Goal: Information Seeking & Learning: Check status

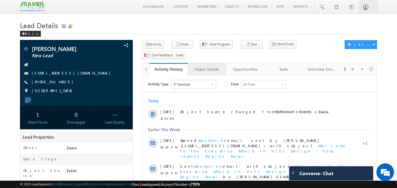
click at [211, 66] on div "Object Details" at bounding box center [207, 69] width 29 height 7
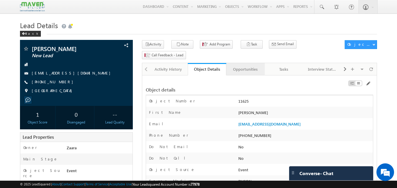
click at [247, 66] on div "Opportunities" at bounding box center [245, 69] width 29 height 7
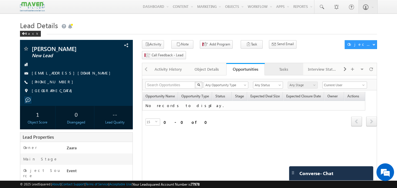
click at [284, 66] on div "Tasks" at bounding box center [284, 69] width 29 height 7
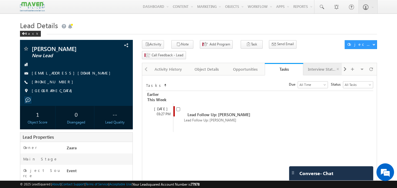
click at [319, 66] on div "Interview Status" at bounding box center [322, 69] width 29 height 7
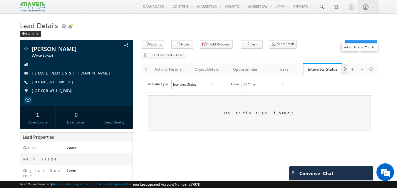
click at [346, 64] on span at bounding box center [345, 69] width 4 height 11
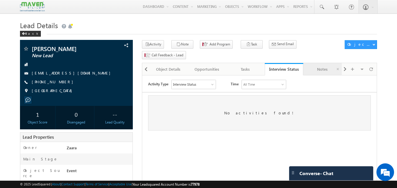
click at [332, 66] on div "Notes" at bounding box center [322, 69] width 29 height 7
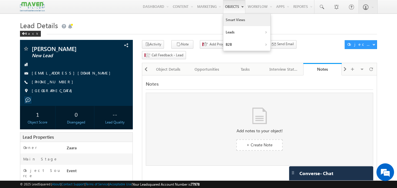
click at [237, 17] on link "Smart Views" at bounding box center [246, 20] width 47 height 12
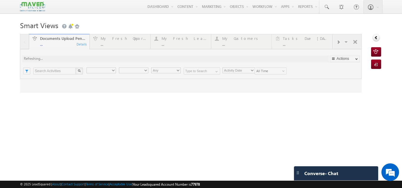
type input "Current User"
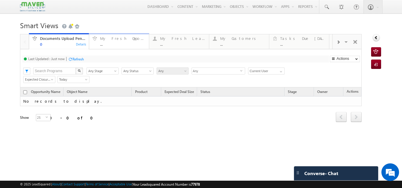
click at [121, 40] on div "My Fresh Opportunities" at bounding box center [122, 38] width 45 height 5
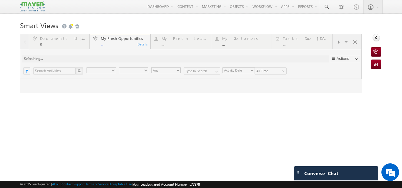
type input "Current User"
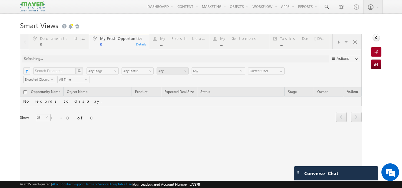
click at [179, 41] on div at bounding box center [190, 109] width 341 height 150
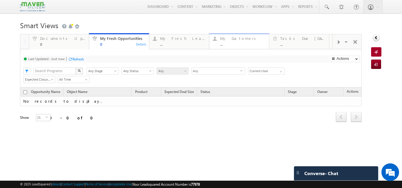
click at [235, 43] on div "..." at bounding box center [242, 44] width 45 height 4
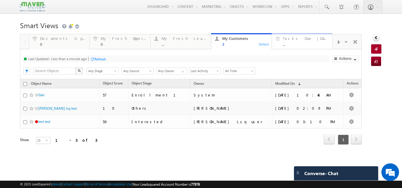
click at [302, 41] on div "Tasks Due [DATE]" at bounding box center [305, 38] width 46 height 5
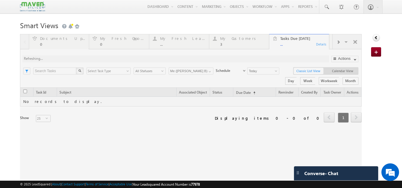
click at [336, 42] on div at bounding box center [190, 116] width 341 height 165
